Goal: Contribute content: Contribute content

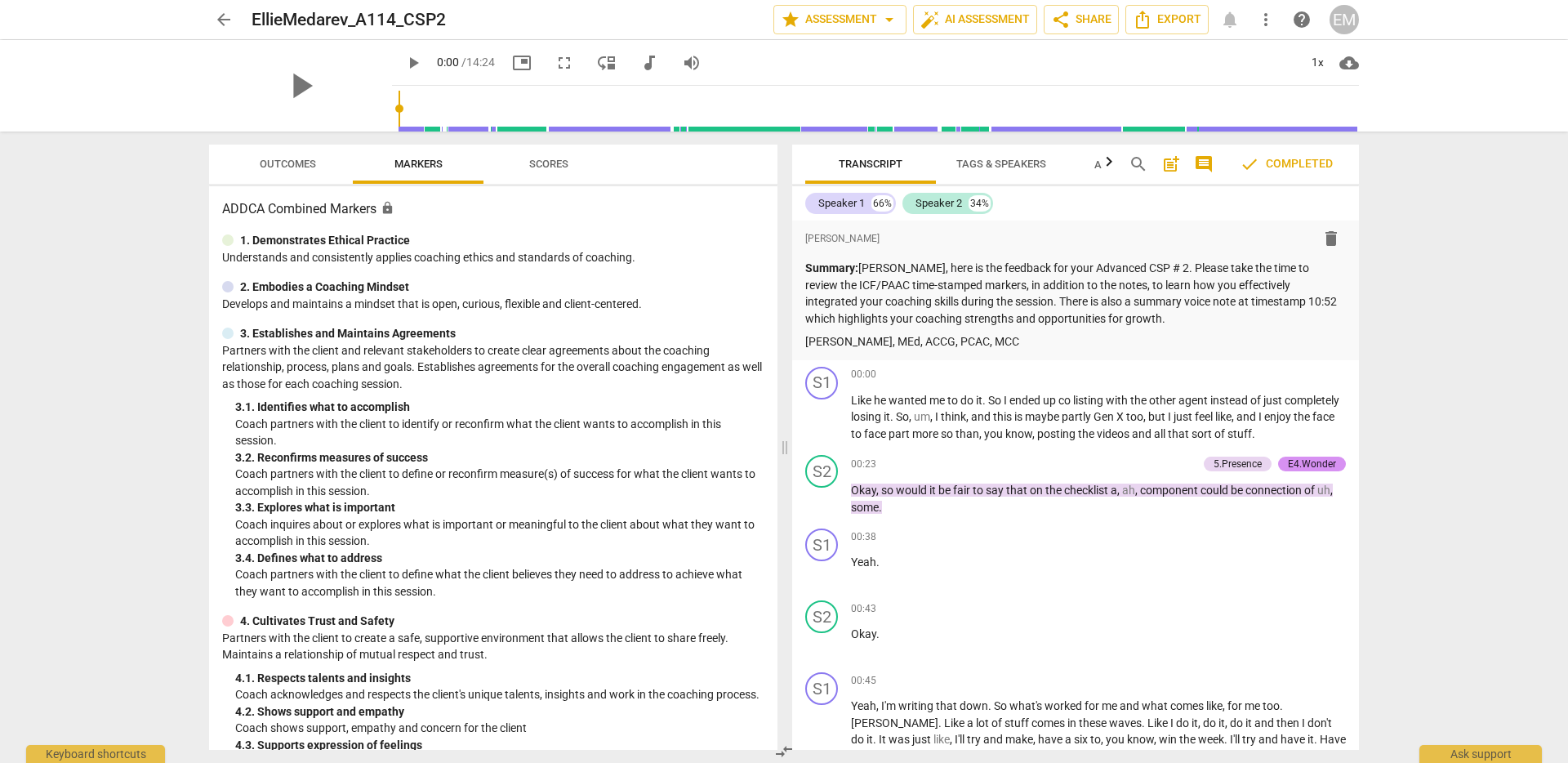
click at [224, 22] on span "arrow_back" at bounding box center [224, 19] width 19 height 19
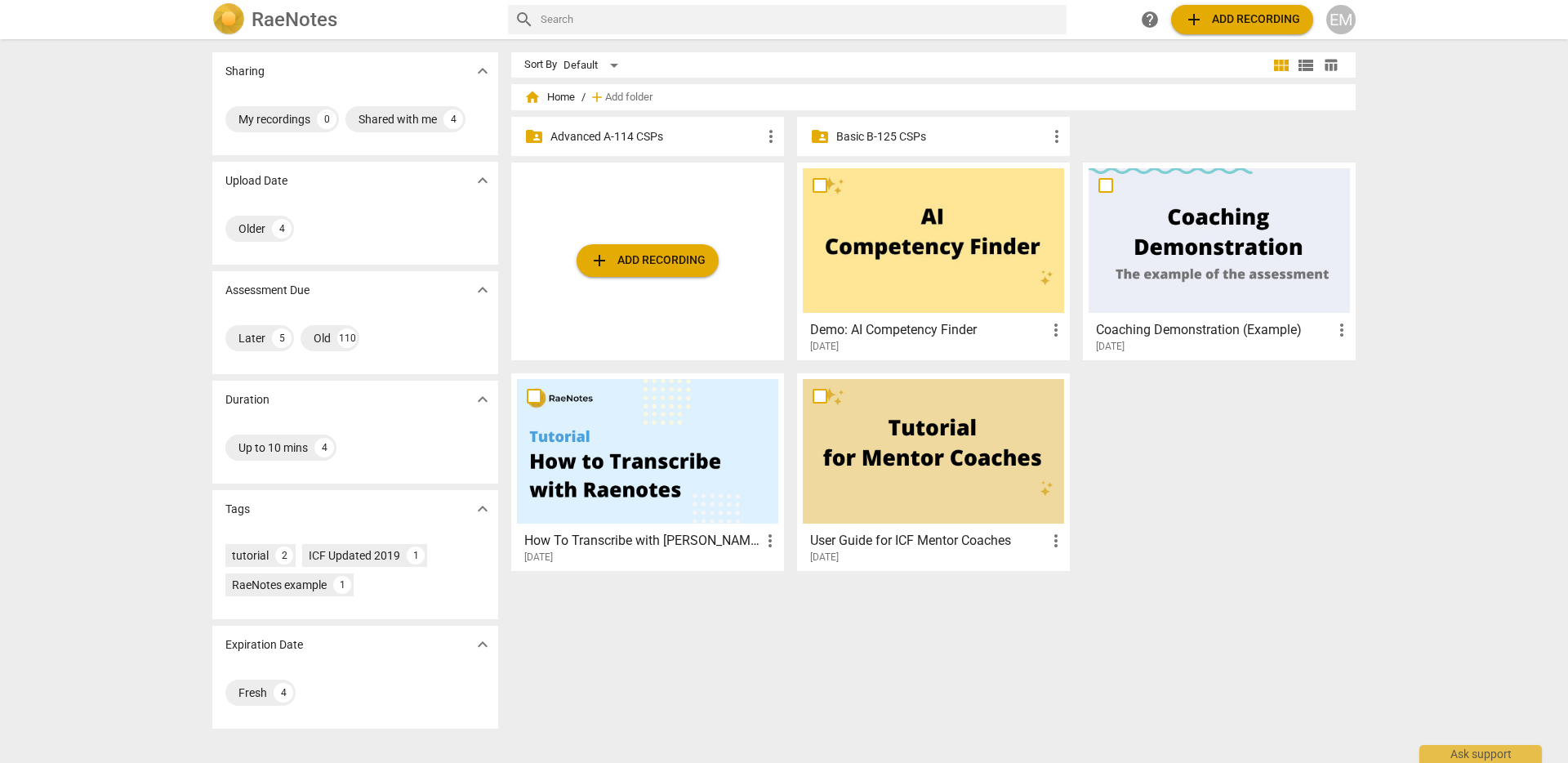
click at [766, 135] on span "more_vert" at bounding box center [771, 136] width 19 height 19
click at [650, 131] on div at bounding box center [784, 382] width 1568 height 763
click at [666, 257] on span "add Add recording" at bounding box center [648, 260] width 116 height 19
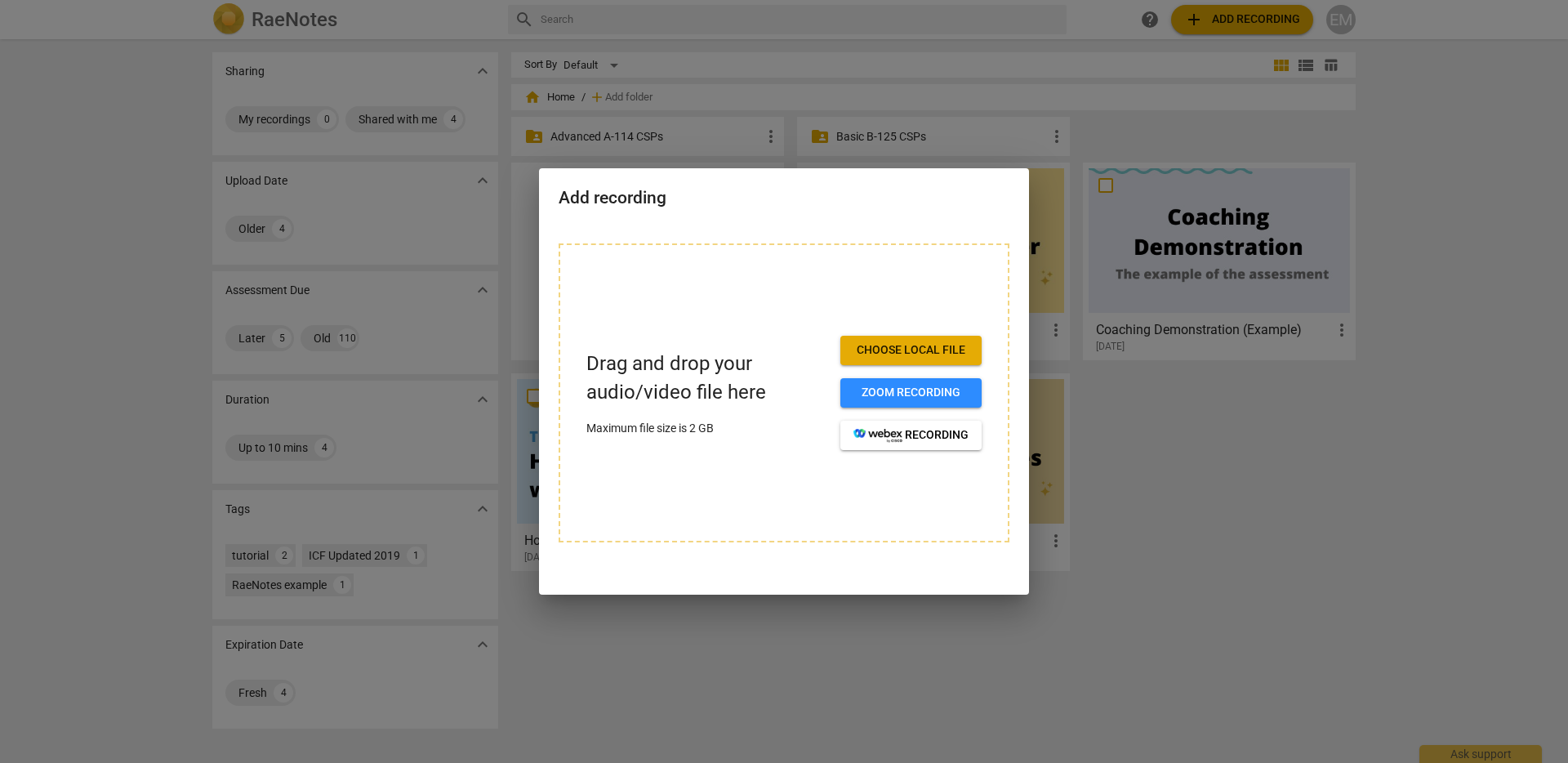
click at [676, 288] on div "Drag and drop your audio/video file here Maximum file size is 2 GB Choose local…" at bounding box center [784, 393] width 451 height 299
click at [1382, 510] on div at bounding box center [784, 382] width 1568 height 763
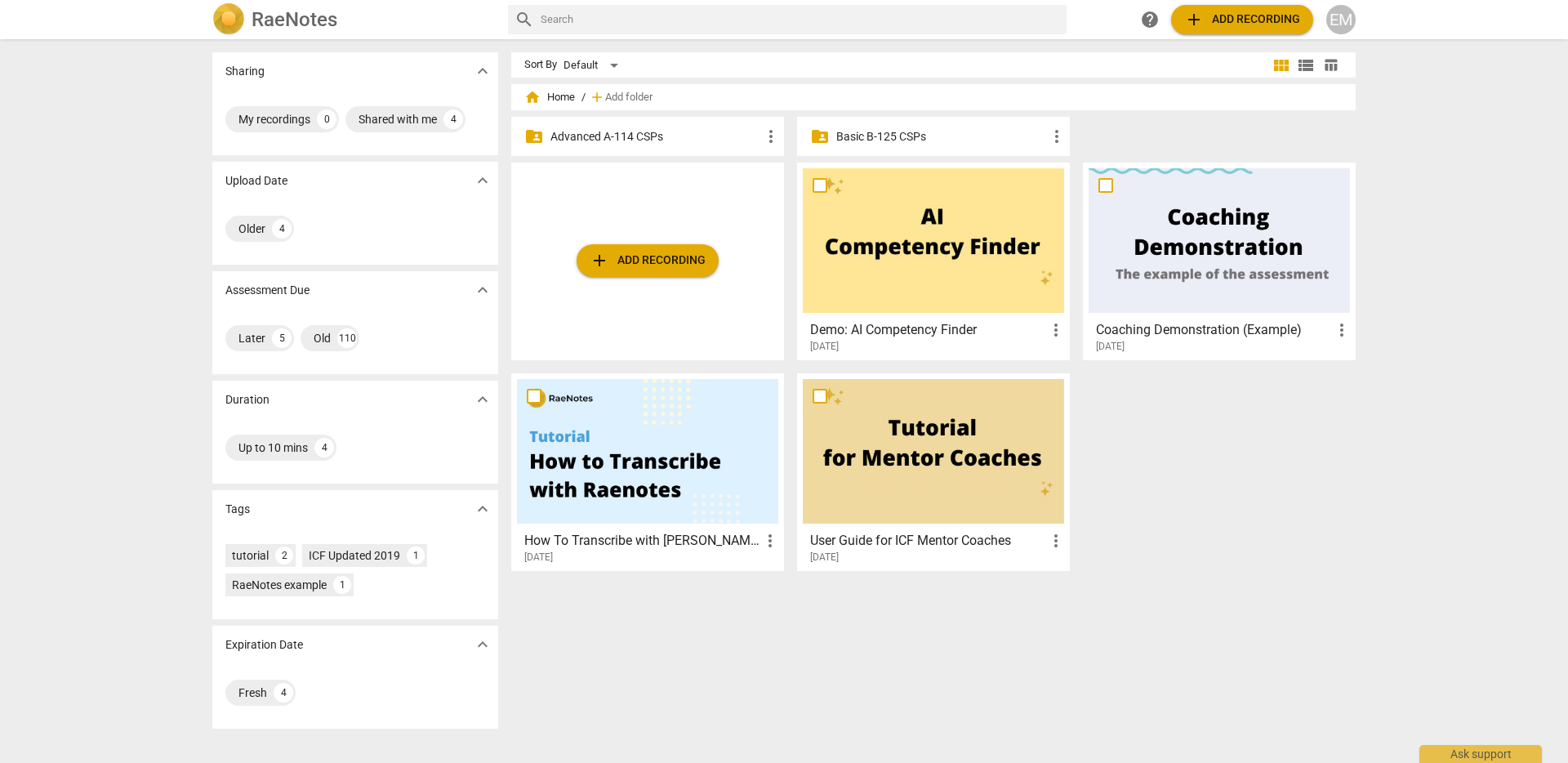
click at [772, 134] on span "more_vert" at bounding box center [771, 136] width 19 height 19
click at [728, 138] on div at bounding box center [784, 382] width 1568 height 763
click at [1052, 139] on span "more_vert" at bounding box center [1056, 136] width 19 height 19
click at [689, 131] on div at bounding box center [784, 382] width 1568 height 763
click at [572, 134] on p "Advanced A-114 CSPs" at bounding box center [655, 137] width 211 height 17
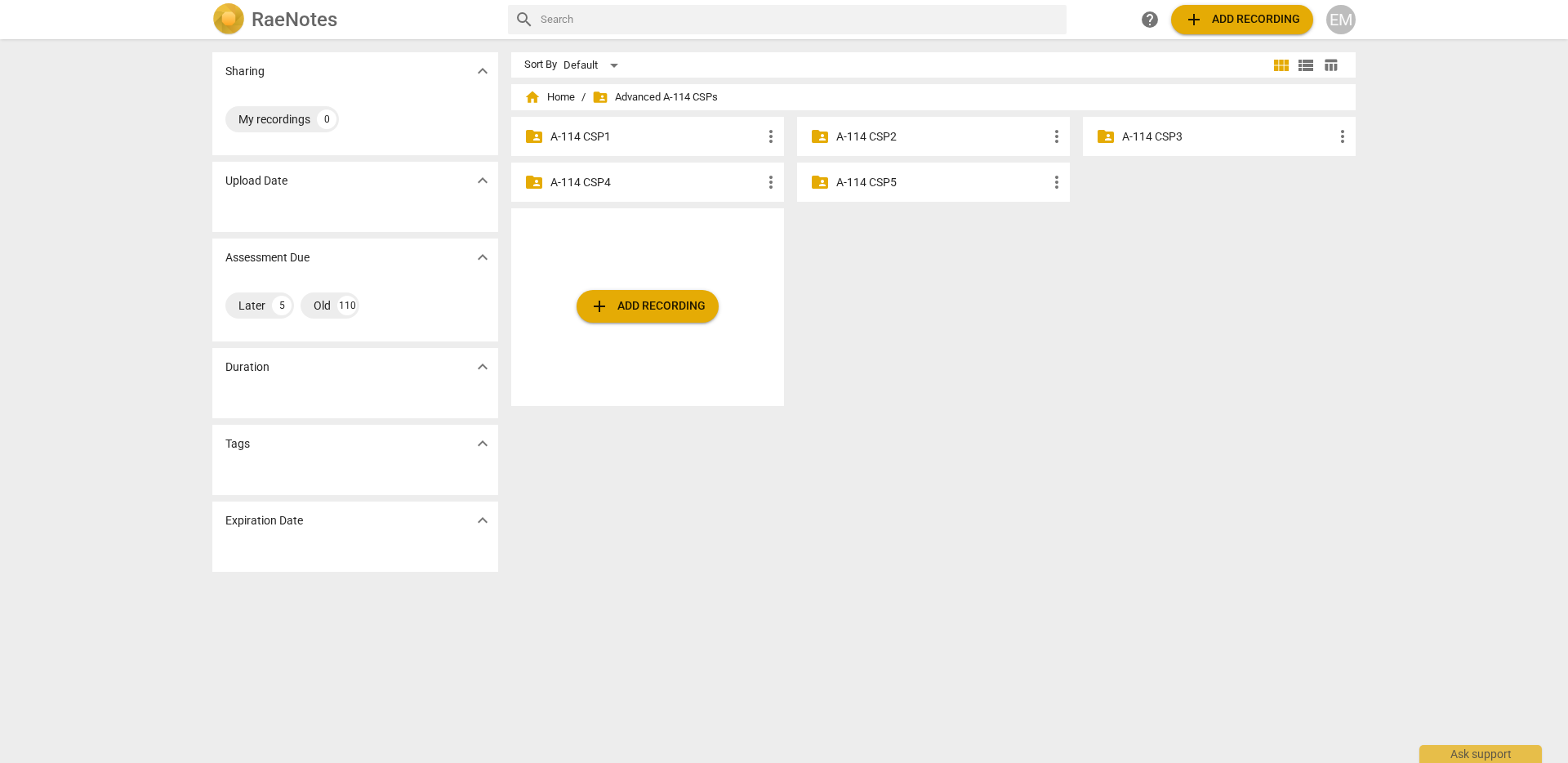
click at [565, 182] on p "A-114 CSP4" at bounding box center [655, 182] width 211 height 17
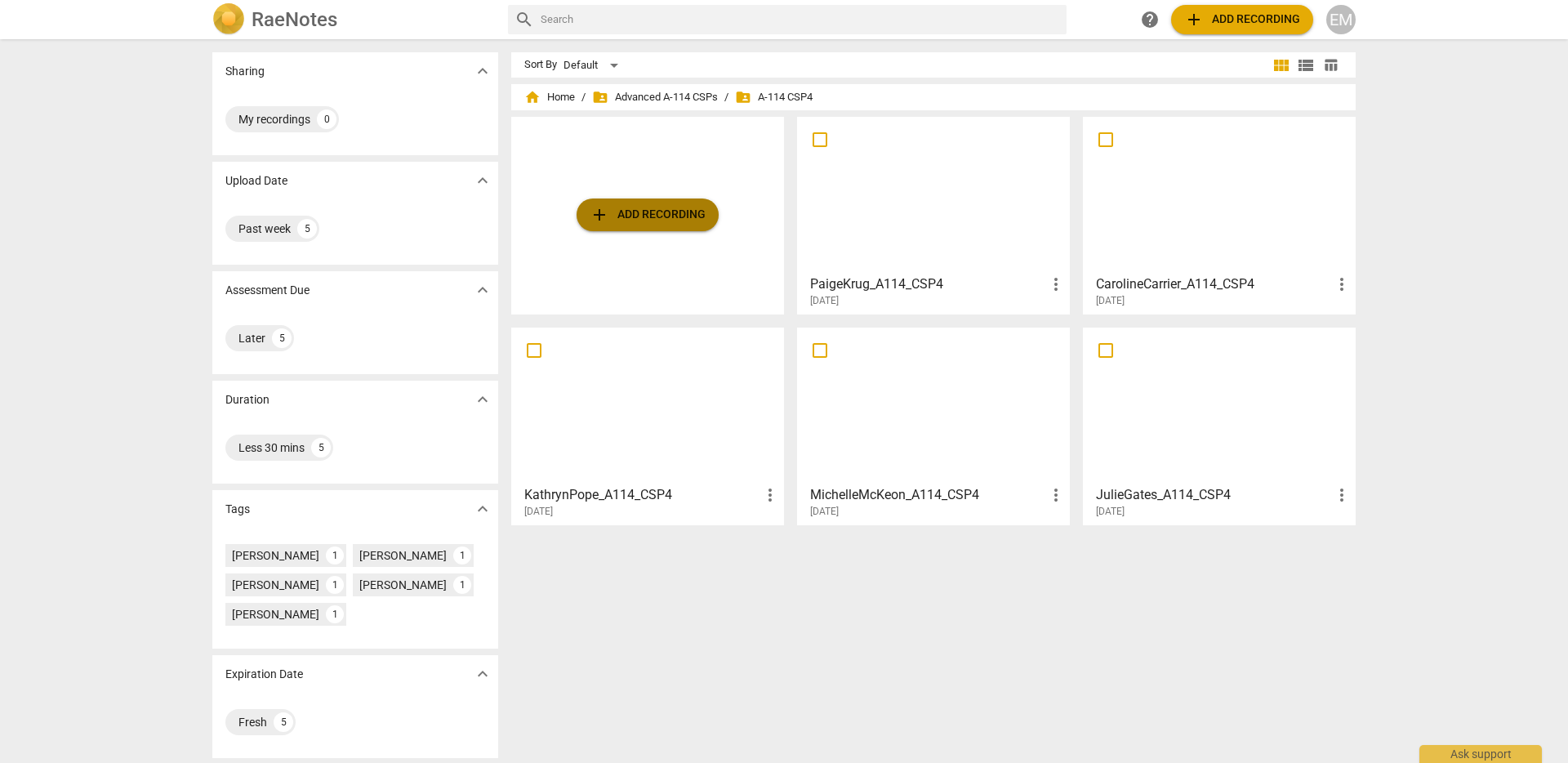
click at [654, 214] on span "add Add recording" at bounding box center [648, 214] width 116 height 19
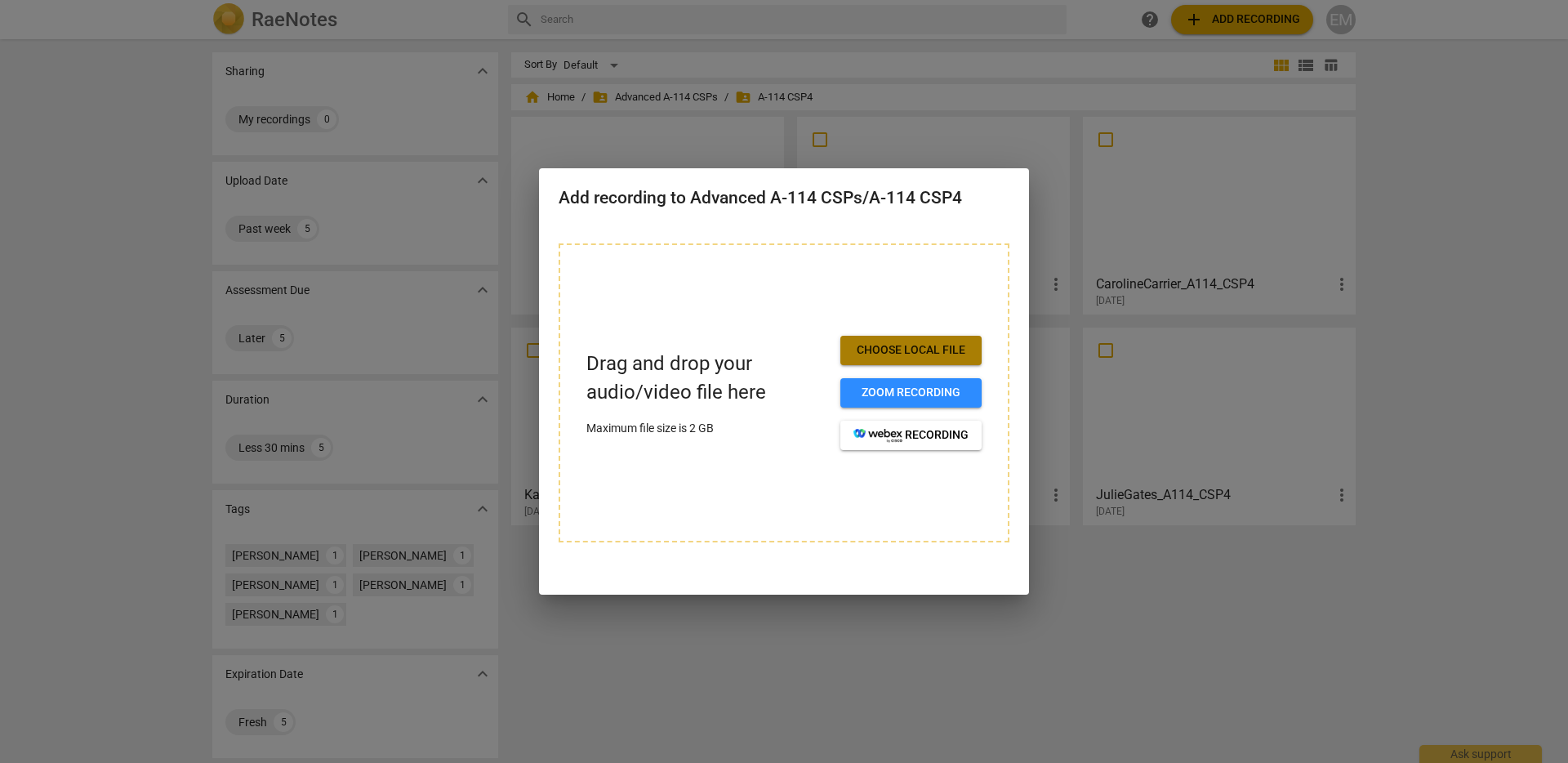
click at [900, 346] on span "Choose local file" at bounding box center [911, 350] width 115 height 16
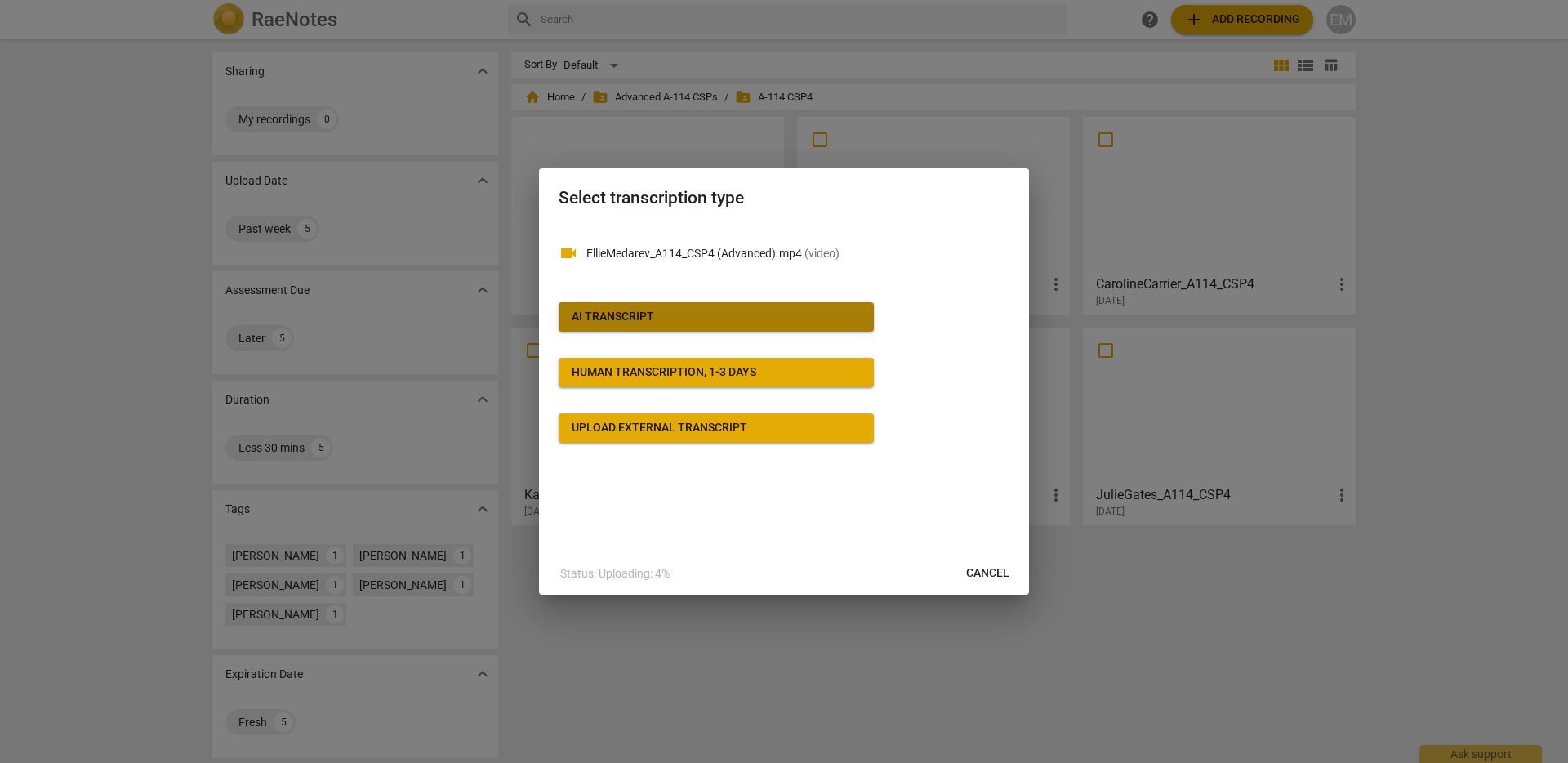
click at [624, 318] on div "AI Transcript" at bounding box center [613, 316] width 82 height 16
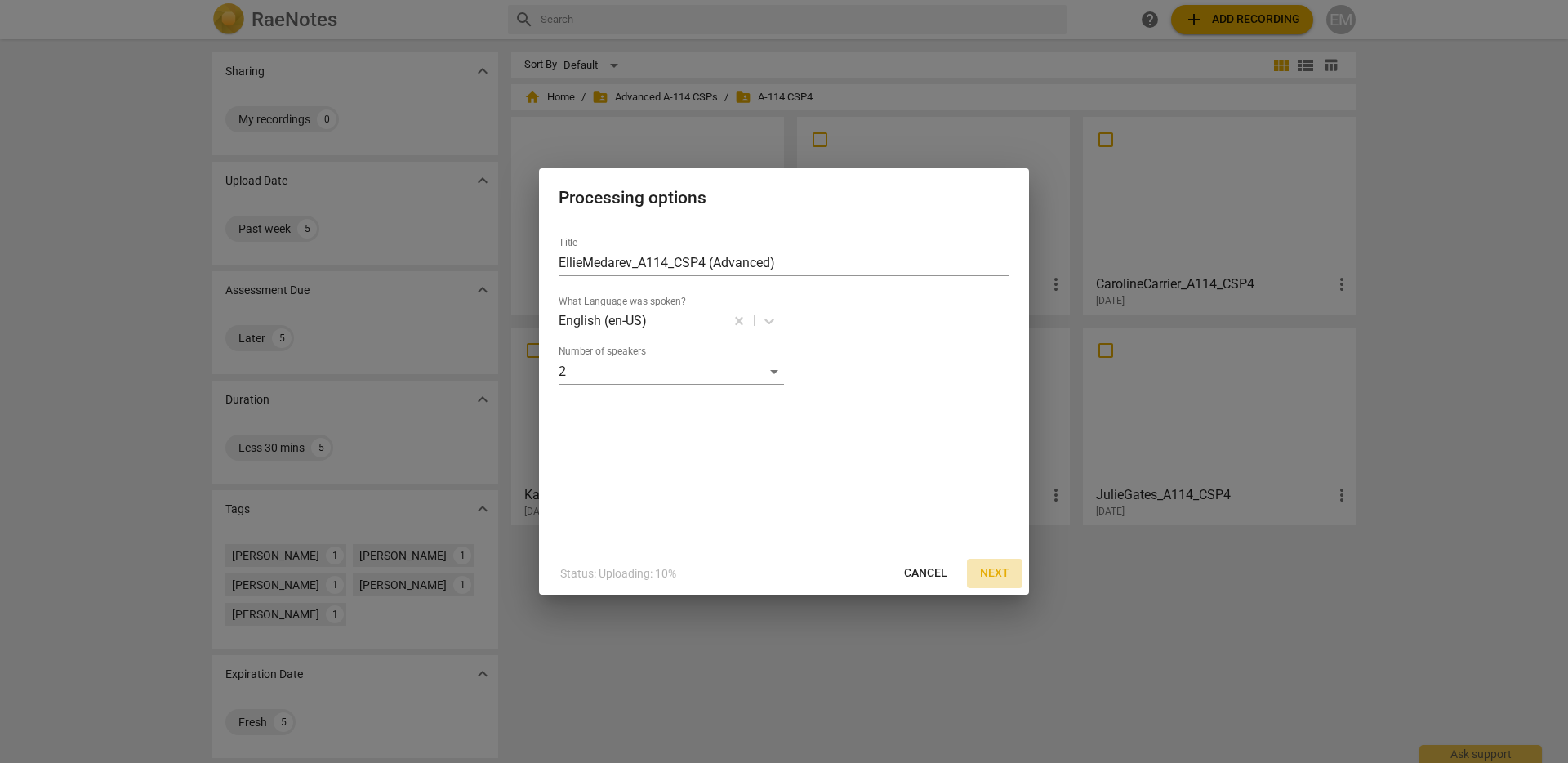
click at [997, 572] on span "Next" at bounding box center [994, 573] width 29 height 16
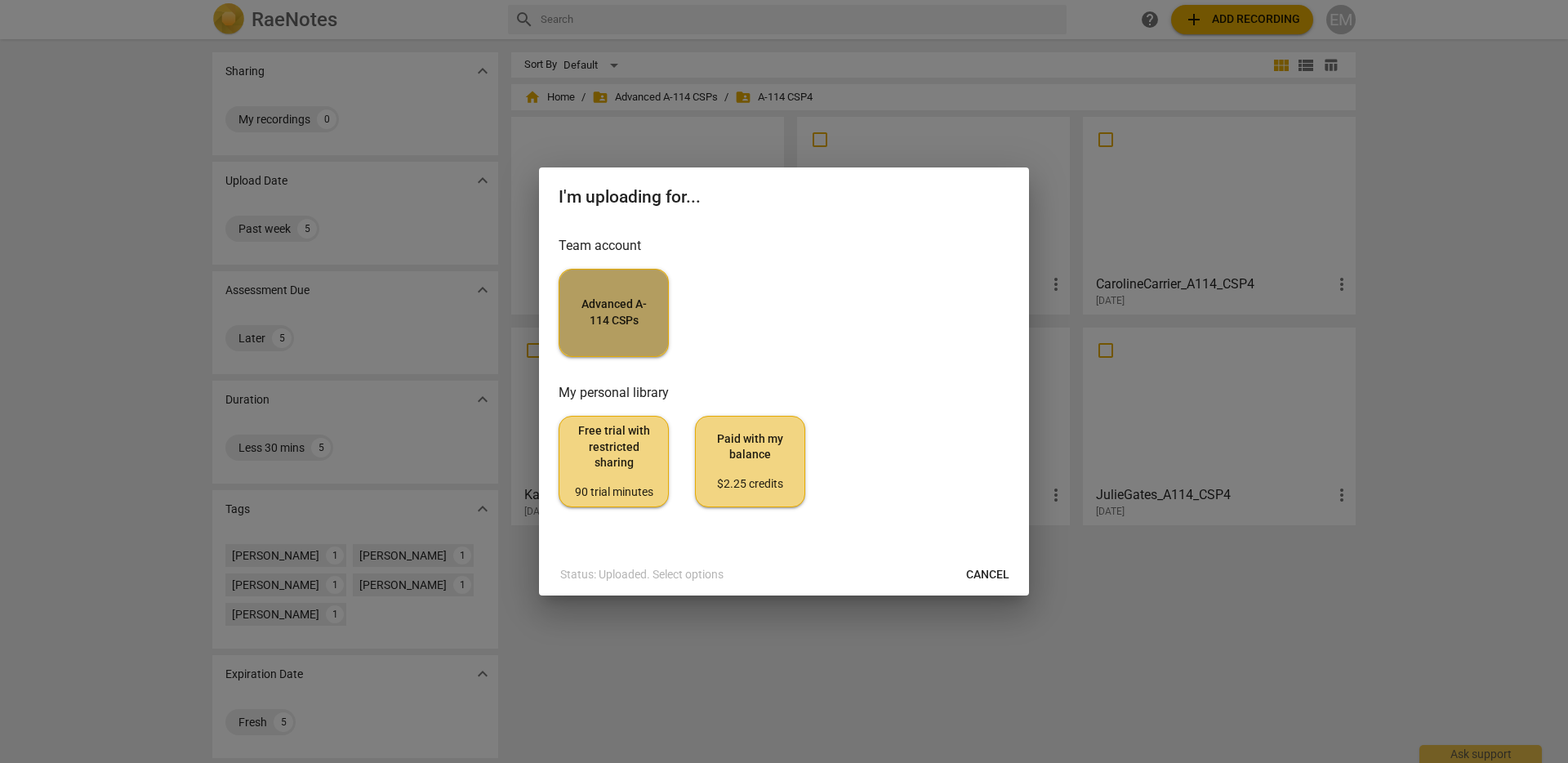
click at [608, 309] on span "Advanced A-114 CSPs" at bounding box center [613, 313] width 82 height 32
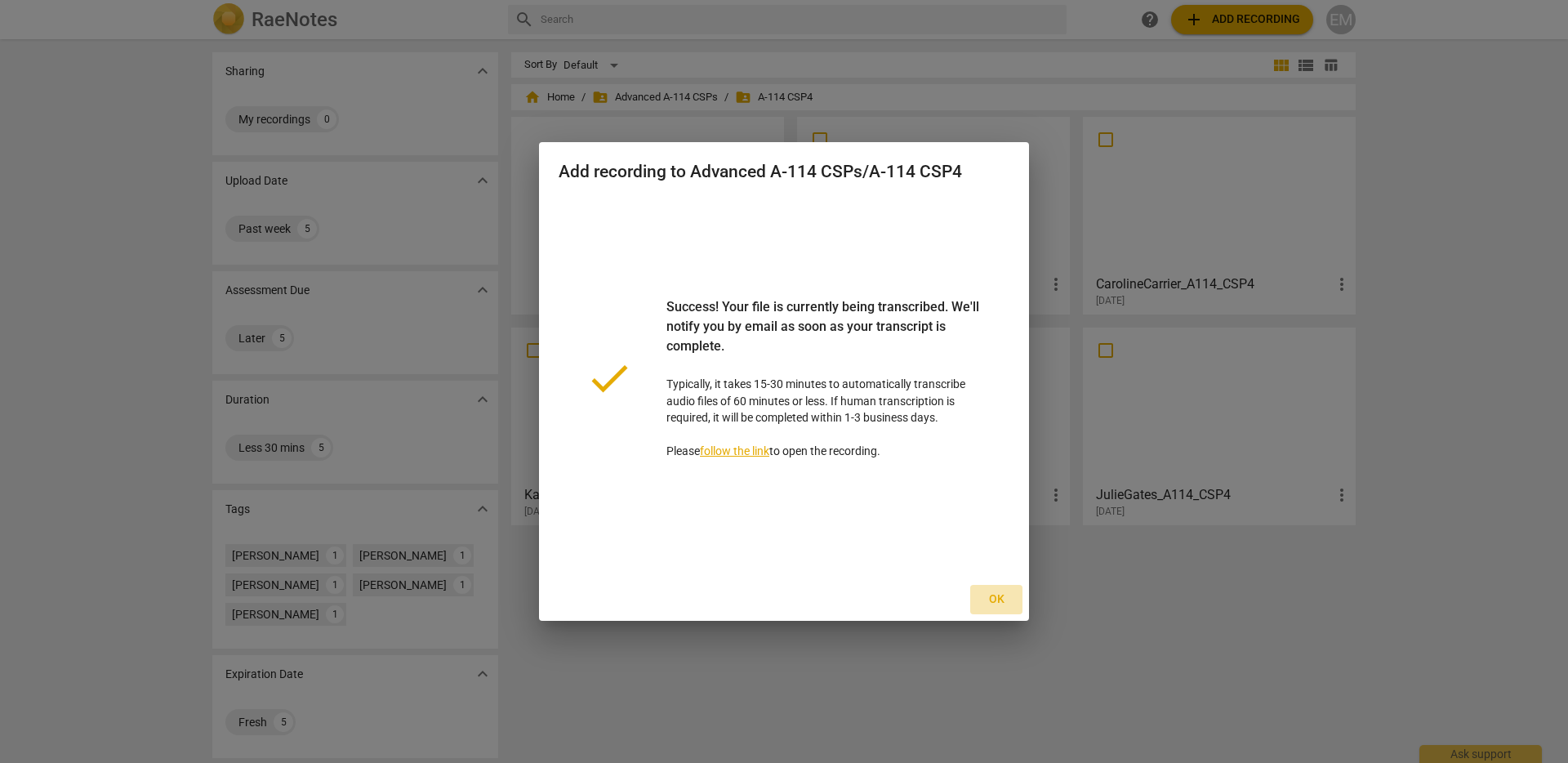
click at [999, 601] on span "Ok" at bounding box center [996, 599] width 26 height 16
